Goal: Task Accomplishment & Management: Use online tool/utility

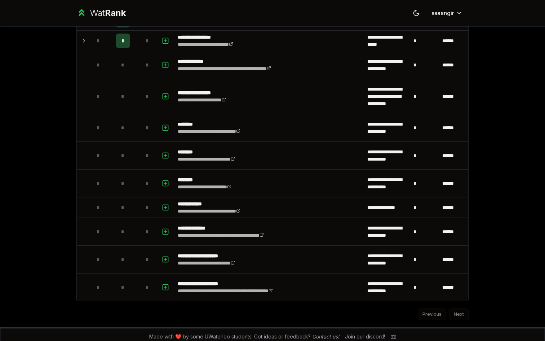
scroll to position [1078, 0]
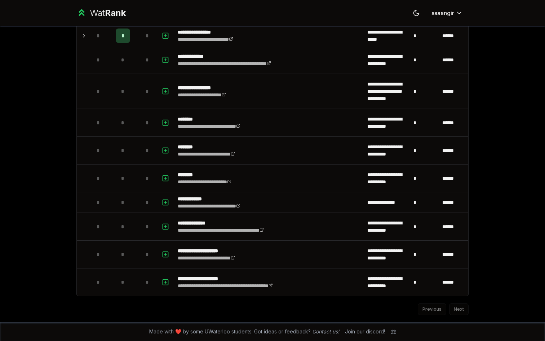
click at [459, 306] on div "Previous Next" at bounding box center [272, 305] width 392 height 19
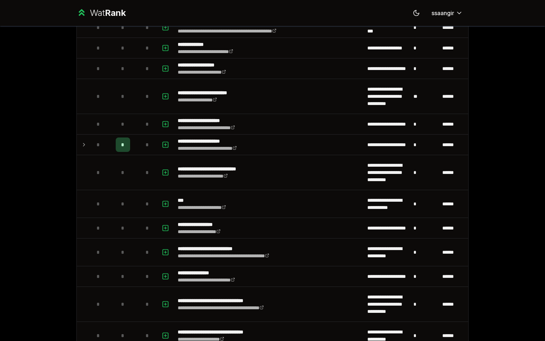
scroll to position [0, 0]
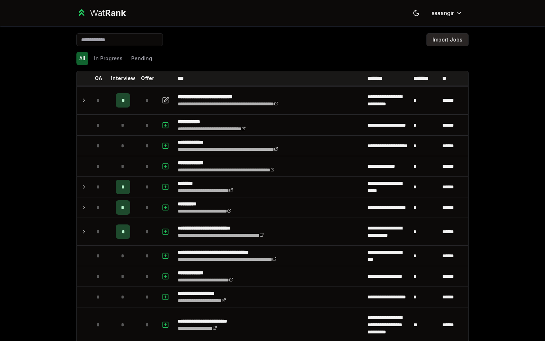
click at [447, 37] on button "Import Jobs" at bounding box center [447, 39] width 42 height 13
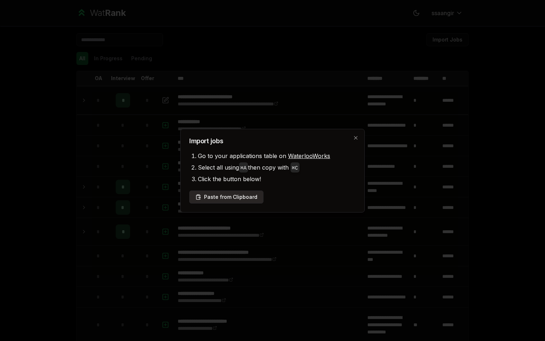
click at [249, 196] on button "Paste from Clipboard" at bounding box center [226, 196] width 74 height 13
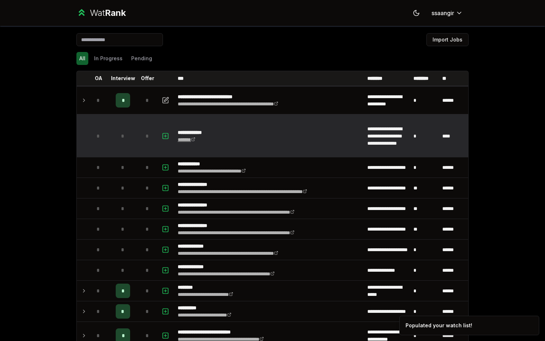
click at [189, 139] on link "******" at bounding box center [187, 139] width 18 height 5
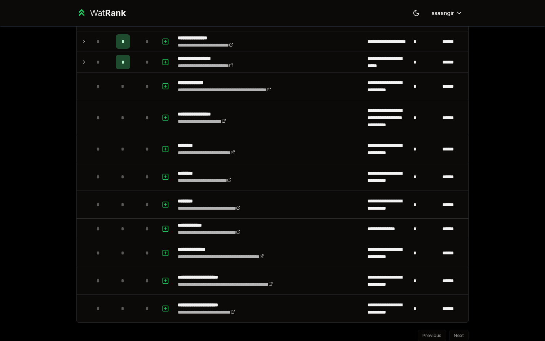
scroll to position [1203, 0]
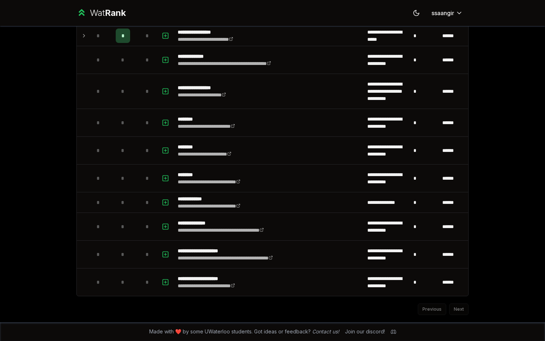
click at [460, 309] on div "Previous Next" at bounding box center [272, 305] width 392 height 19
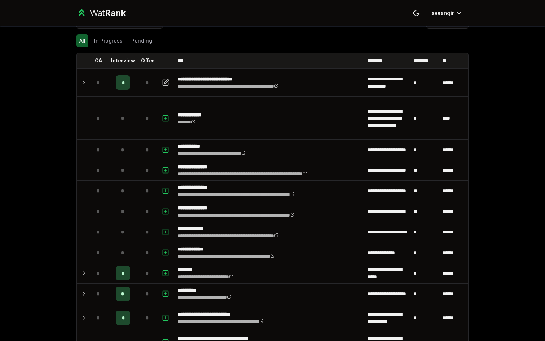
scroll to position [0, 0]
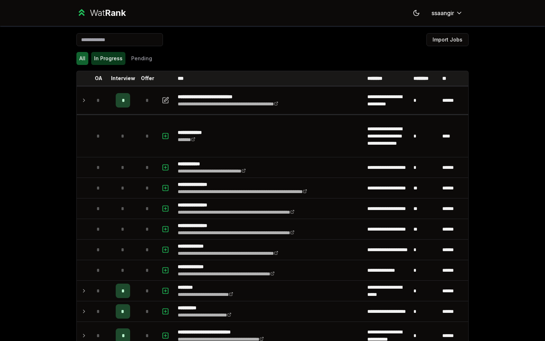
click at [114, 58] on button "In Progress" at bounding box center [108, 58] width 34 height 13
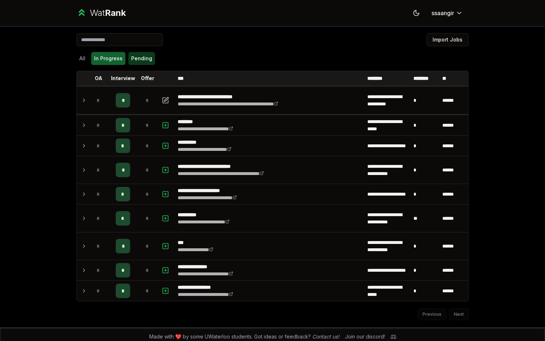
click at [139, 59] on button "Pending" at bounding box center [141, 58] width 27 height 13
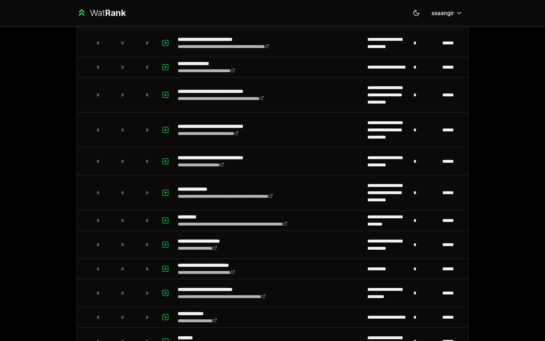
scroll to position [440, 0]
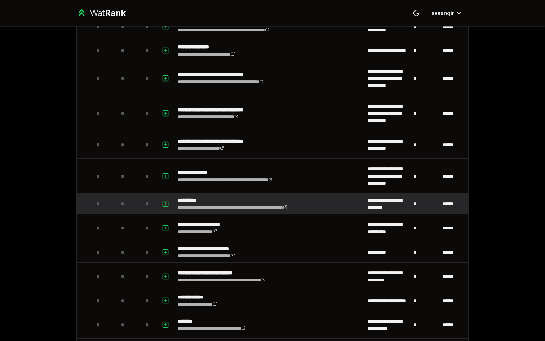
click at [164, 204] on icon "button" at bounding box center [165, 204] width 3 height 0
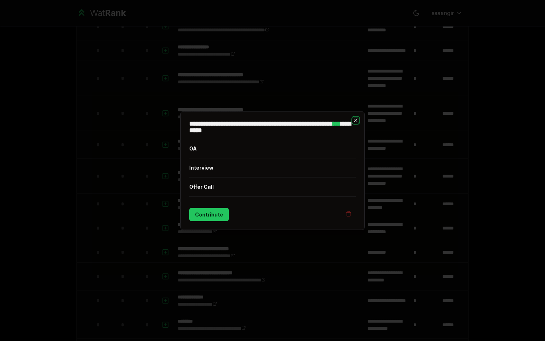
click at [356, 122] on icon "button" at bounding box center [356, 120] width 6 height 6
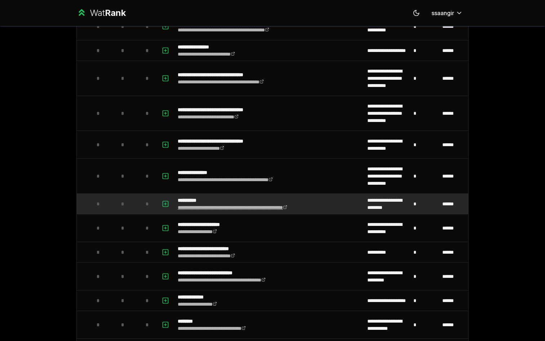
scroll to position [0, 0]
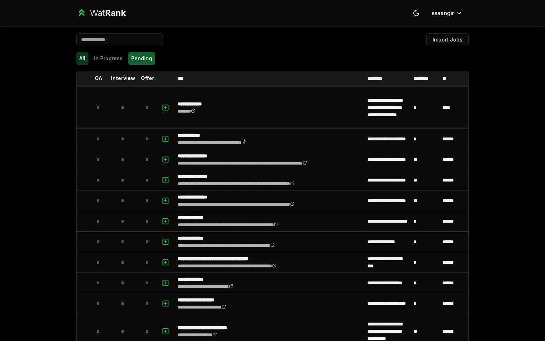
click at [86, 59] on button "All" at bounding box center [82, 58] width 12 height 13
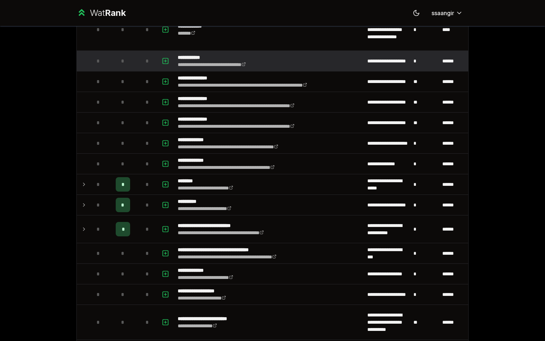
scroll to position [109, 0]
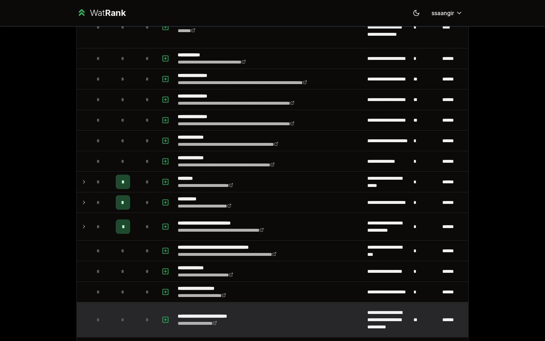
click at [171, 322] on td at bounding box center [166, 319] width 17 height 35
click at [166, 319] on icon "button" at bounding box center [165, 319] width 3 height 0
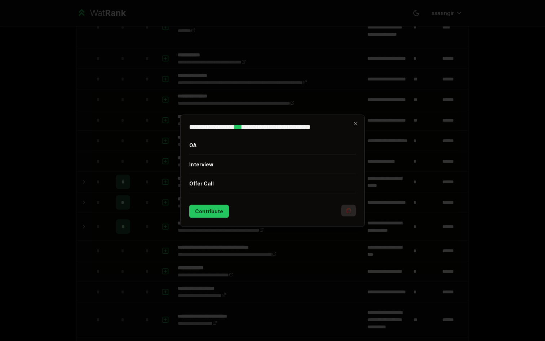
click at [349, 209] on icon "button" at bounding box center [349, 210] width 6 height 6
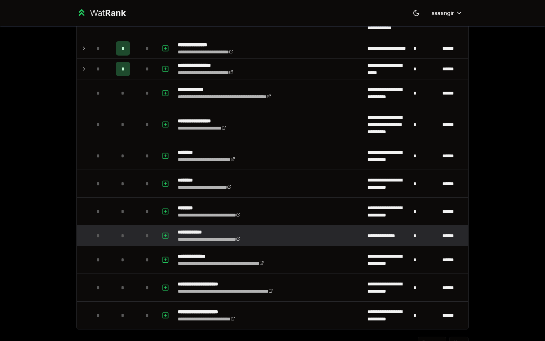
scroll to position [1166, 0]
